Goal: Task Accomplishment & Management: Use online tool/utility

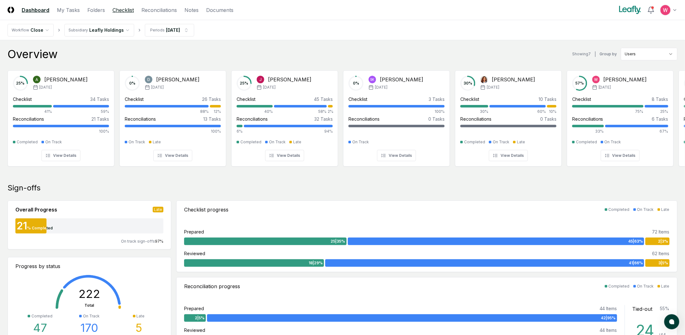
click at [121, 9] on link "Checklist" at bounding box center [122, 10] width 21 height 8
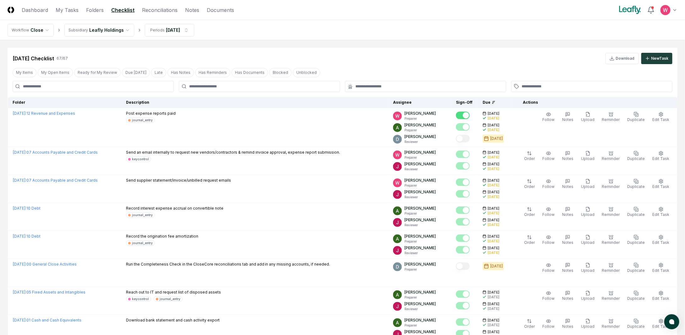
click at [141, 90] on input at bounding box center [93, 86] width 161 height 11
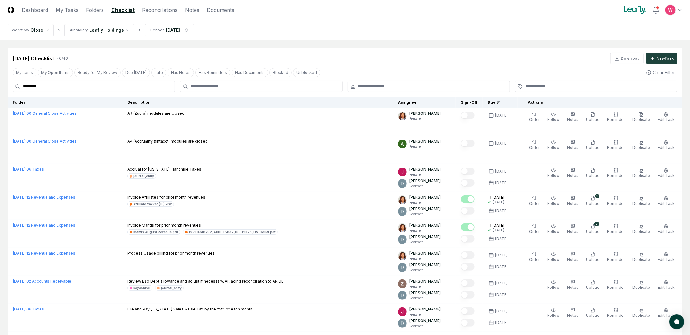
type input "*********"
